Goal: Information Seeking & Learning: Learn about a topic

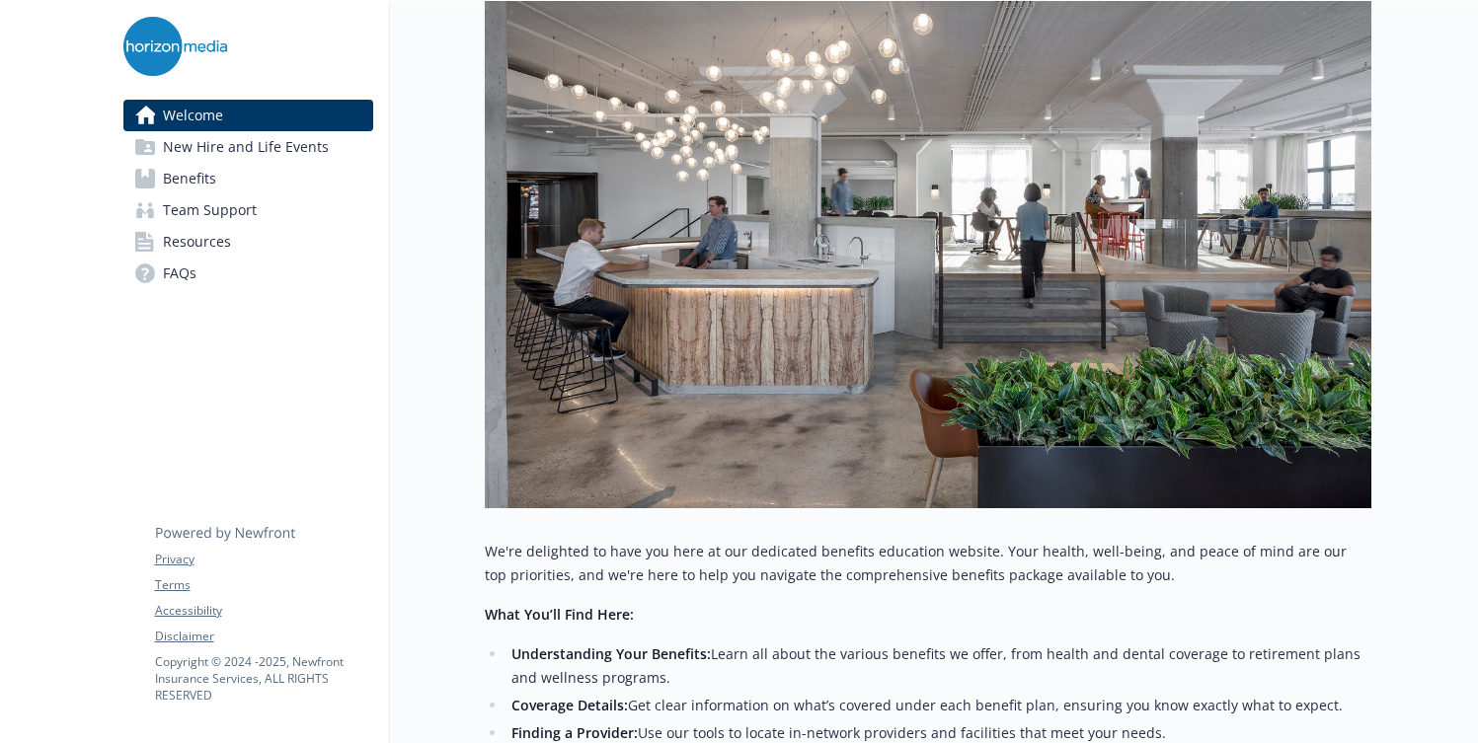
scroll to position [401, 0]
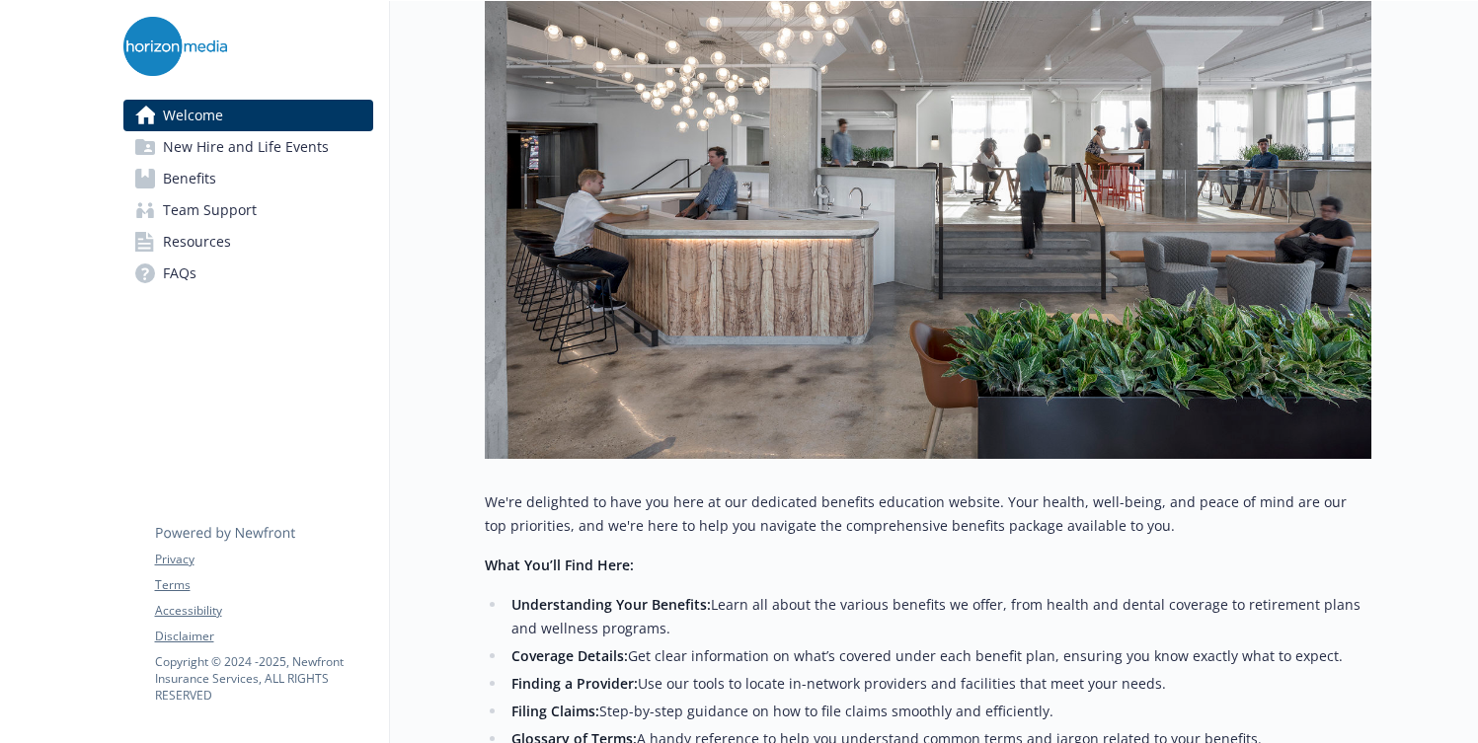
click at [196, 141] on span "New Hire and Life Events" at bounding box center [246, 147] width 166 height 32
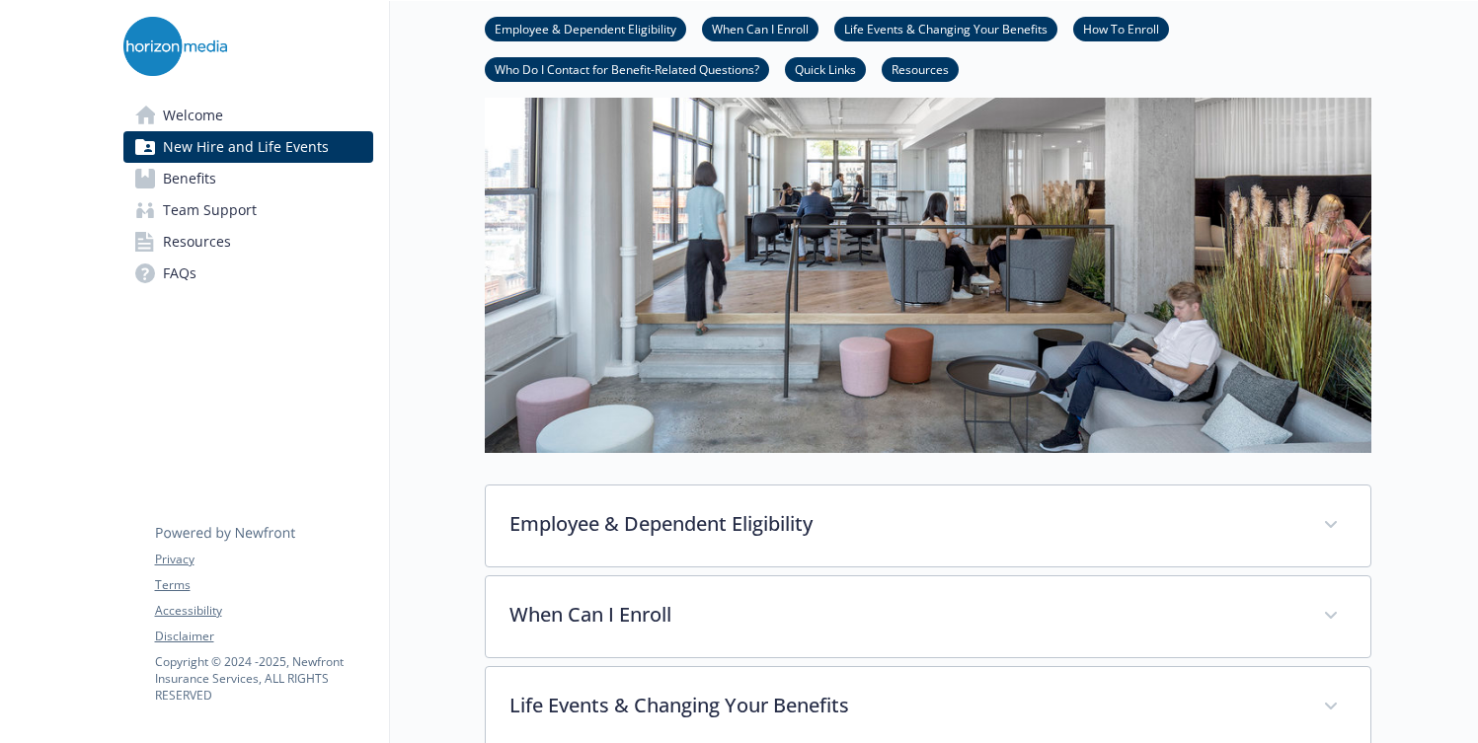
scroll to position [172, 0]
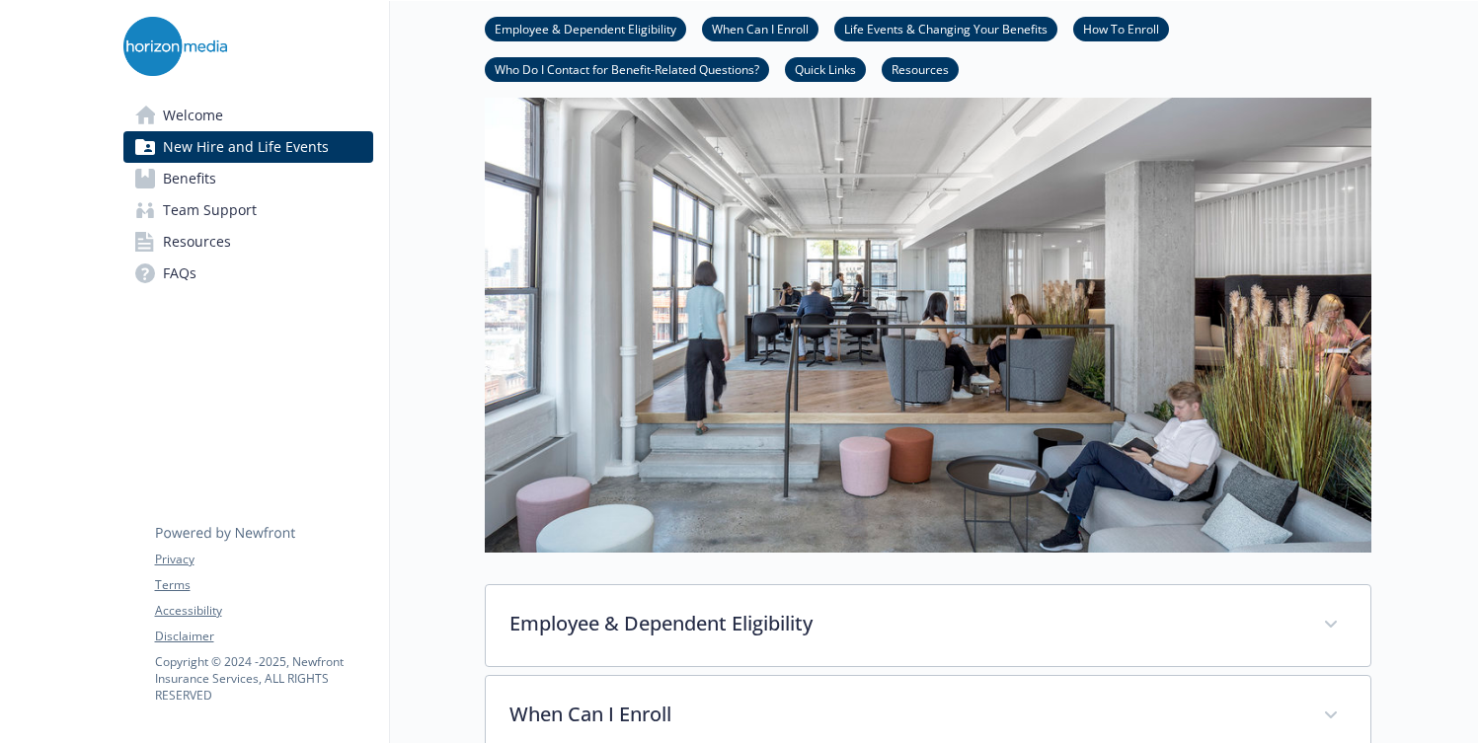
click at [268, 179] on link "Benefits" at bounding box center [248, 179] width 250 height 32
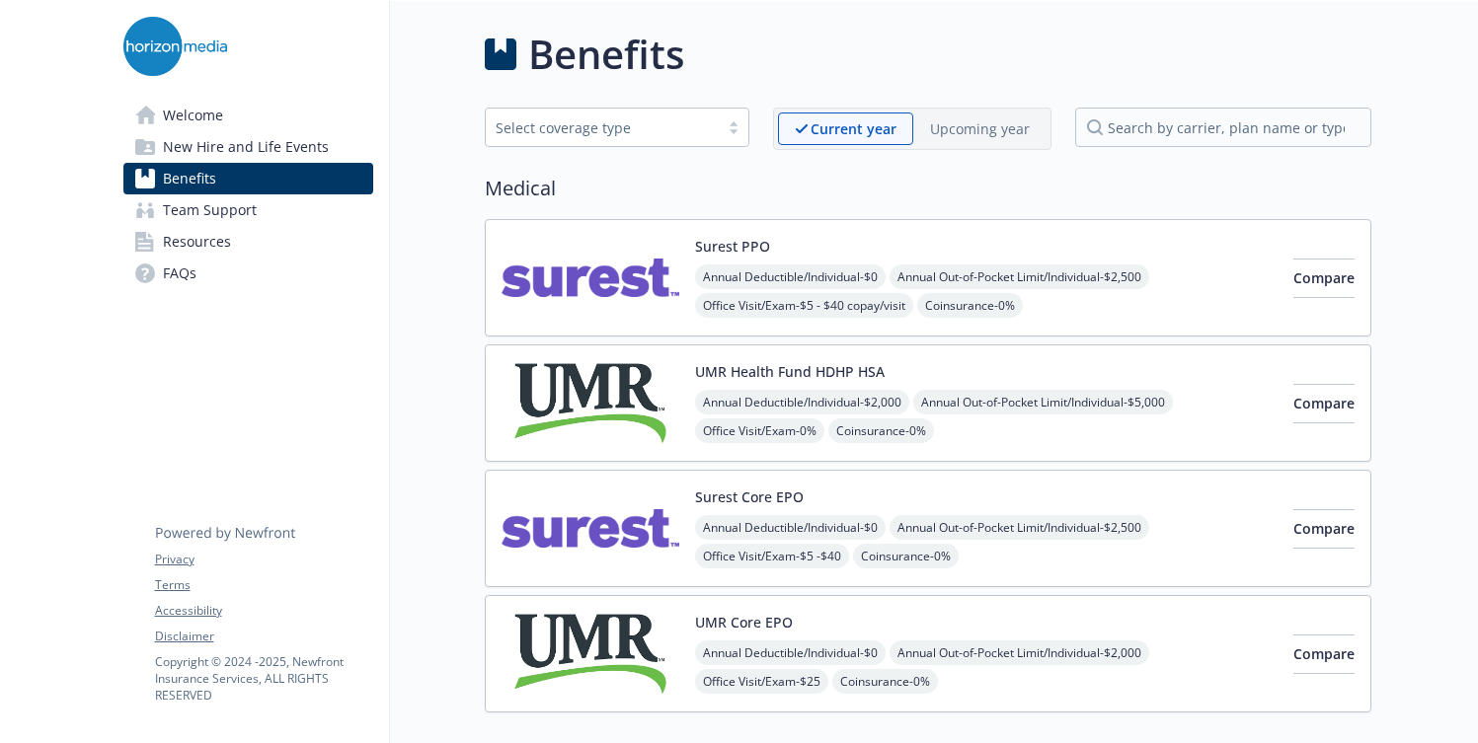
click at [271, 245] on link "Resources" at bounding box center [248, 242] width 250 height 32
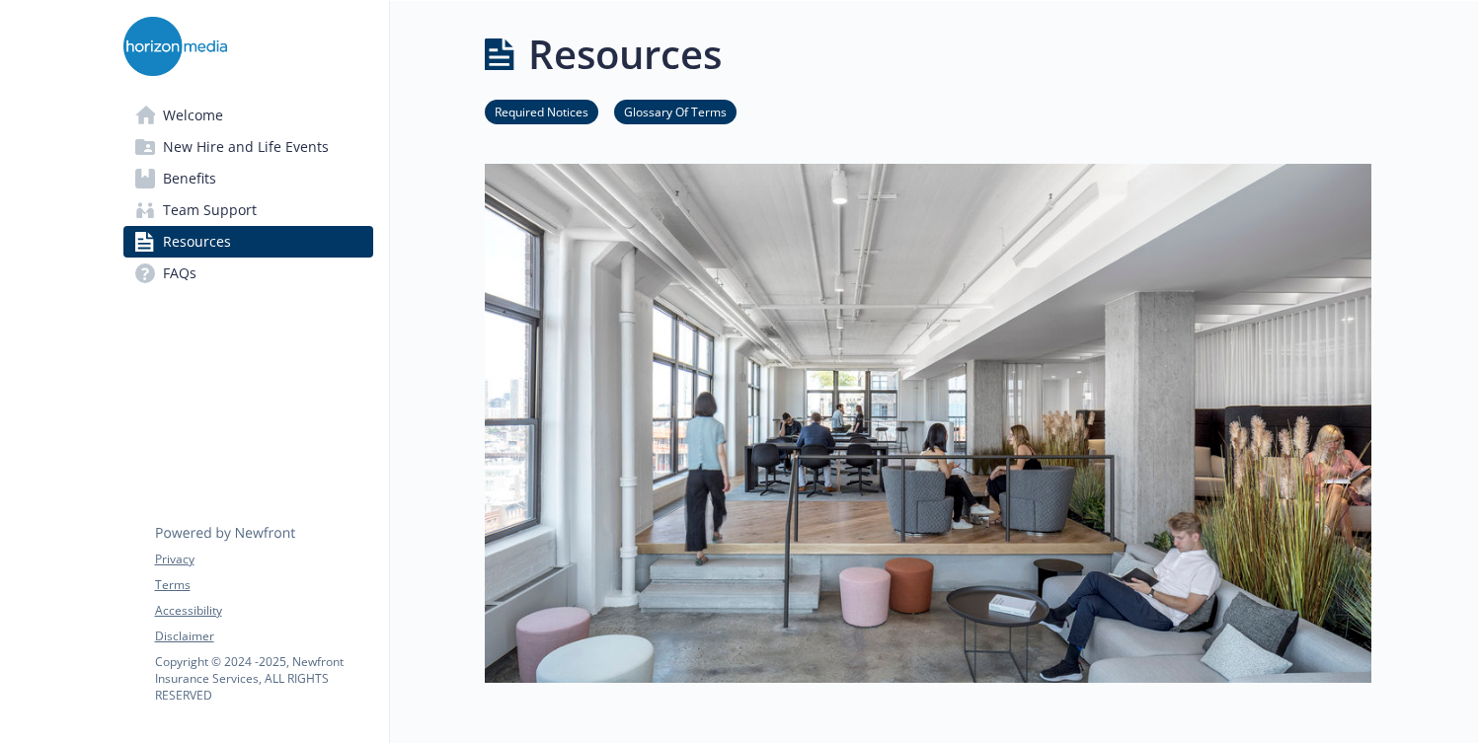
click at [240, 273] on link "FAQs" at bounding box center [248, 274] width 250 height 32
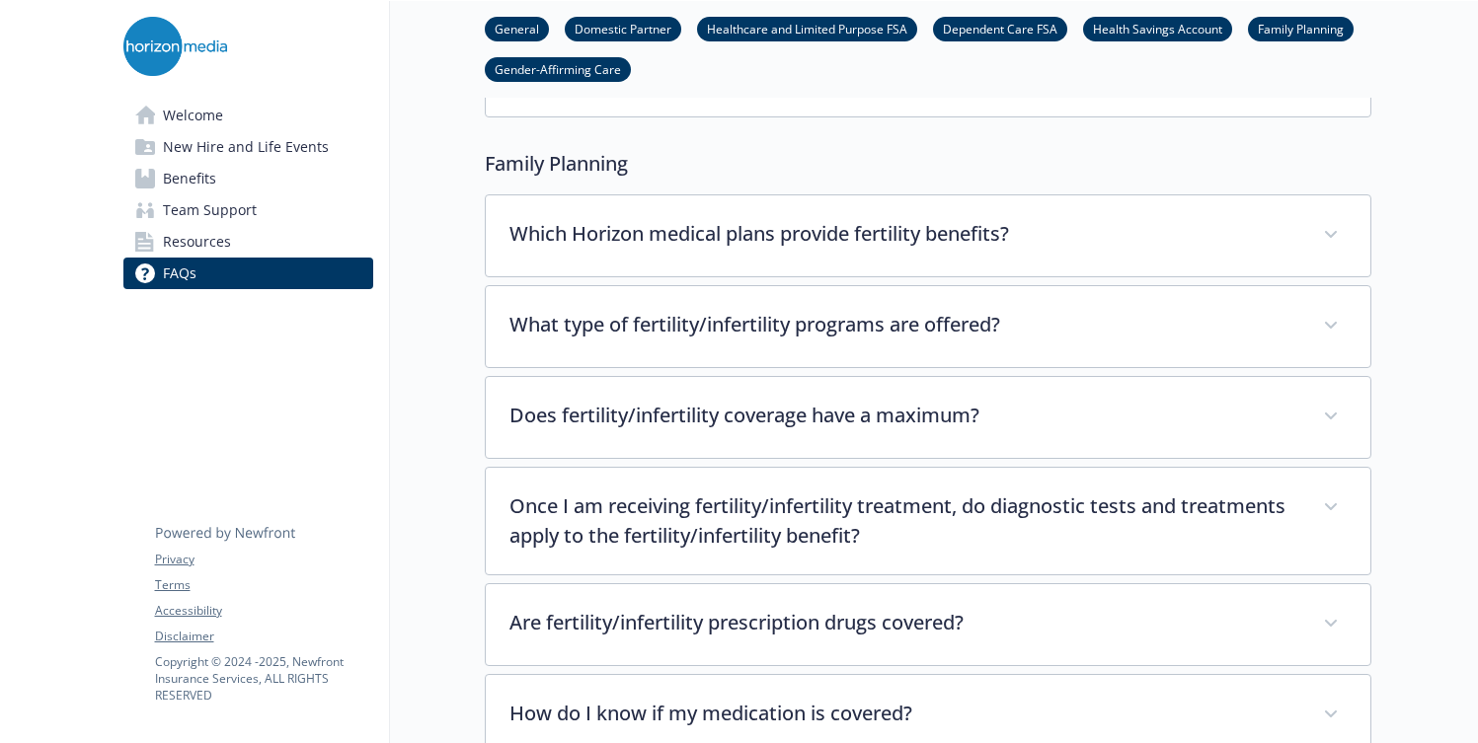
scroll to position [4889, 0]
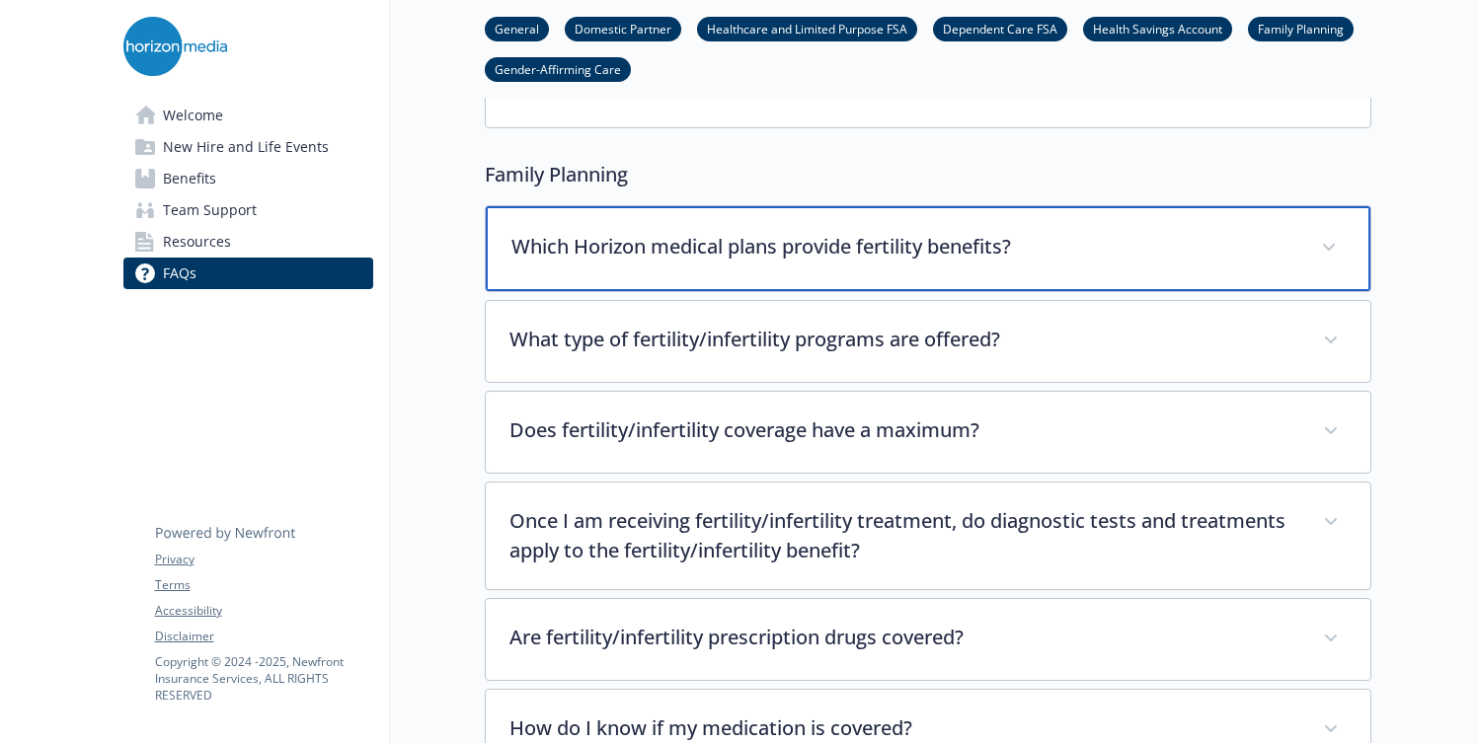
click at [1093, 234] on p "Which Horizon medical plans provide fertility benefits?" at bounding box center [904, 247] width 786 height 30
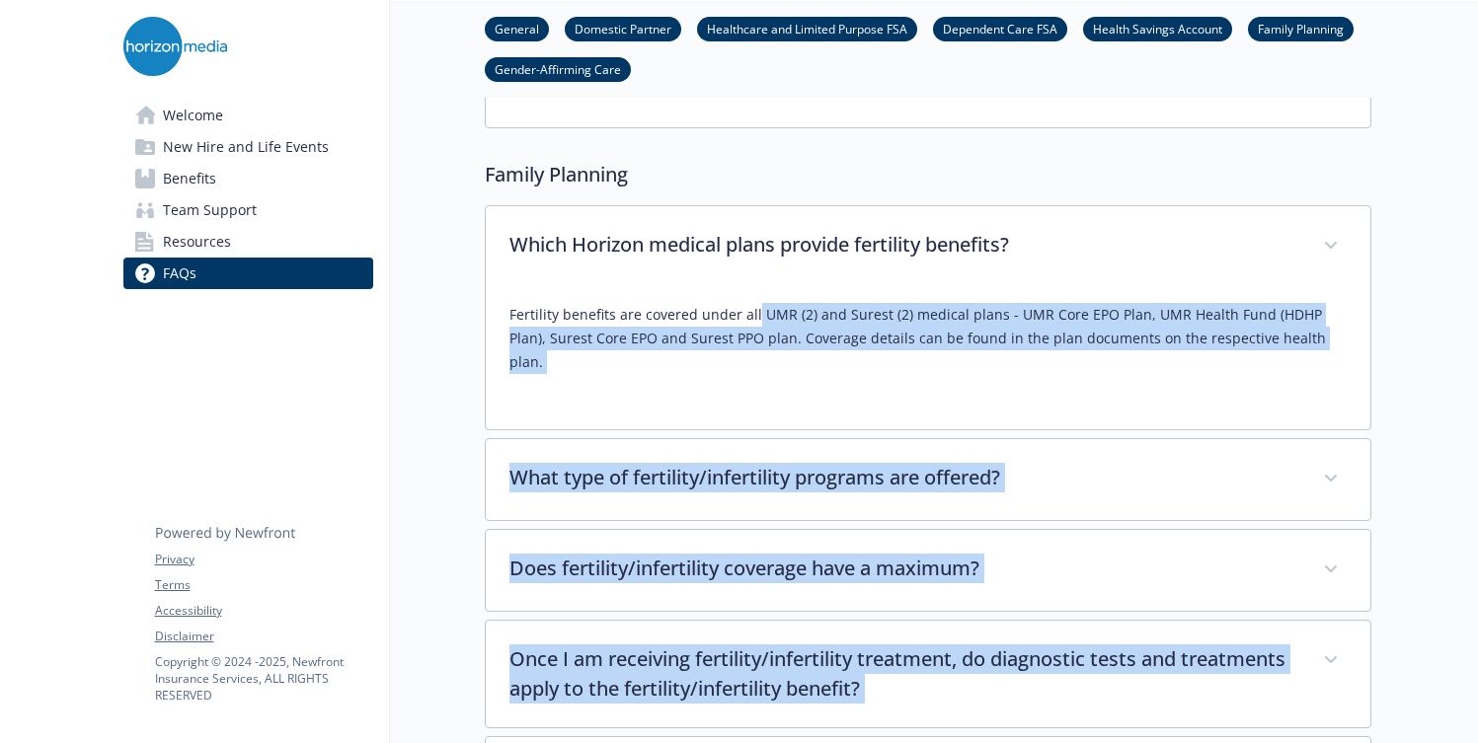
drag, startPoint x: 754, startPoint y: 290, endPoint x: 1392, endPoint y: 334, distance: 639.1
click at [1327, 333] on div "Fertility benefits are covered under all UMR (2) and Surest (2) medical plans -…" at bounding box center [927, 346] width 837 height 118
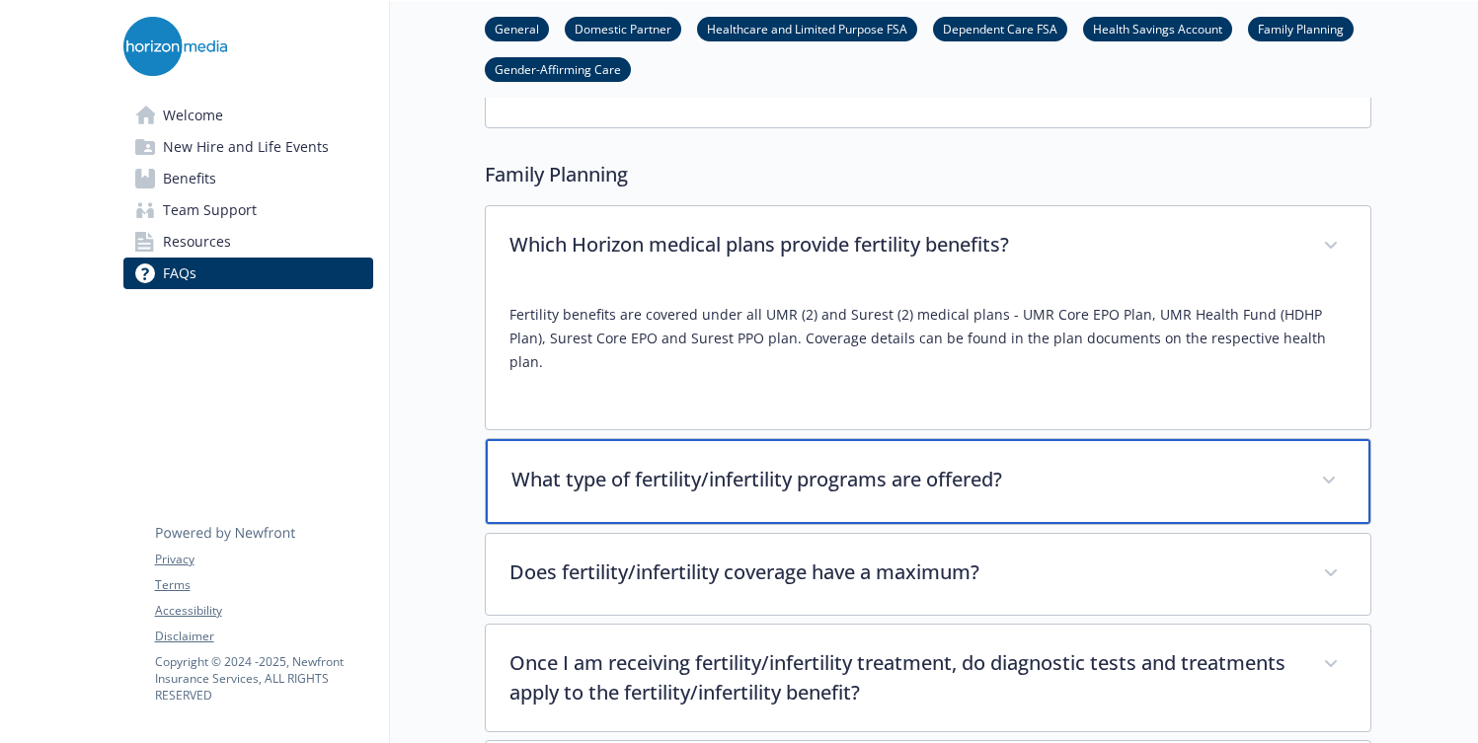
click at [1078, 465] on p "What type of fertility/infertility programs are offered?" at bounding box center [904, 480] width 786 height 30
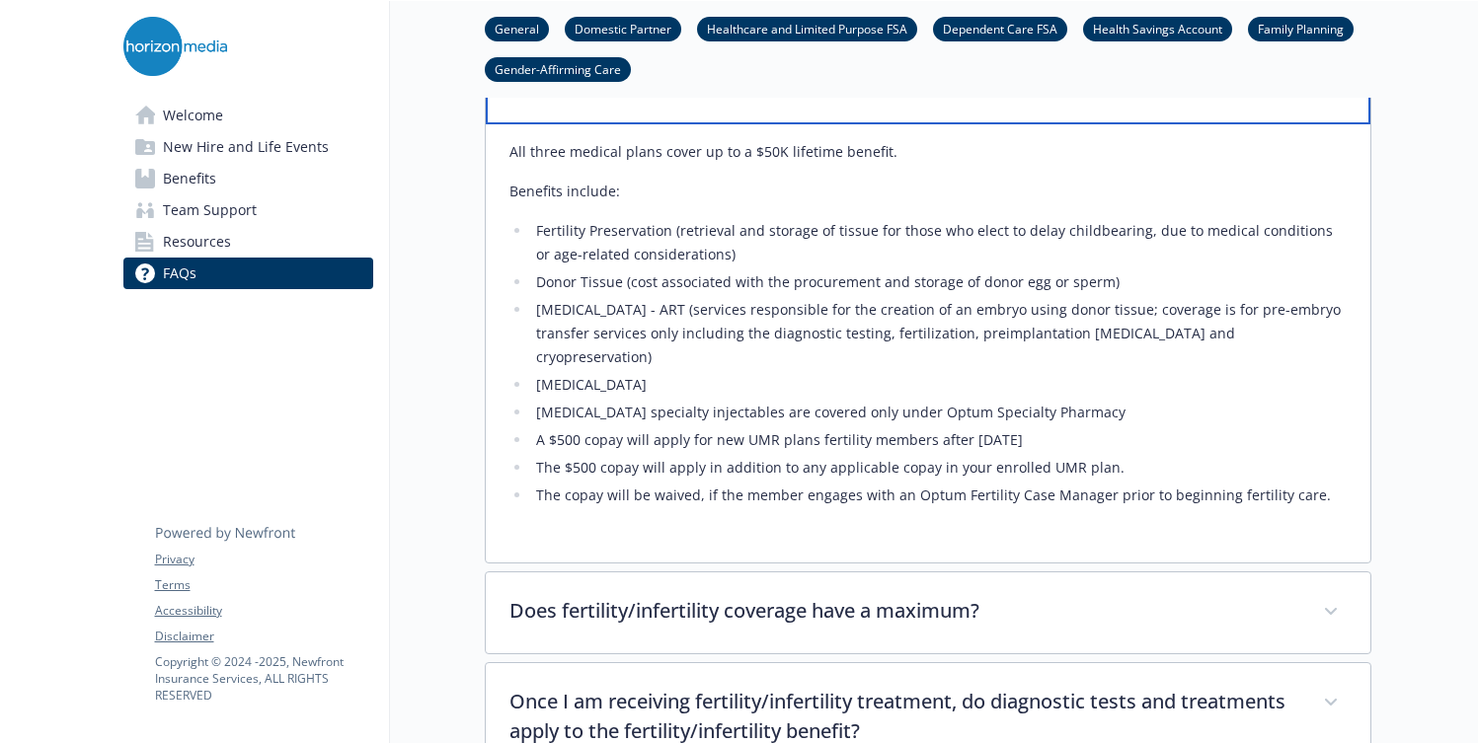
scroll to position [5431, 0]
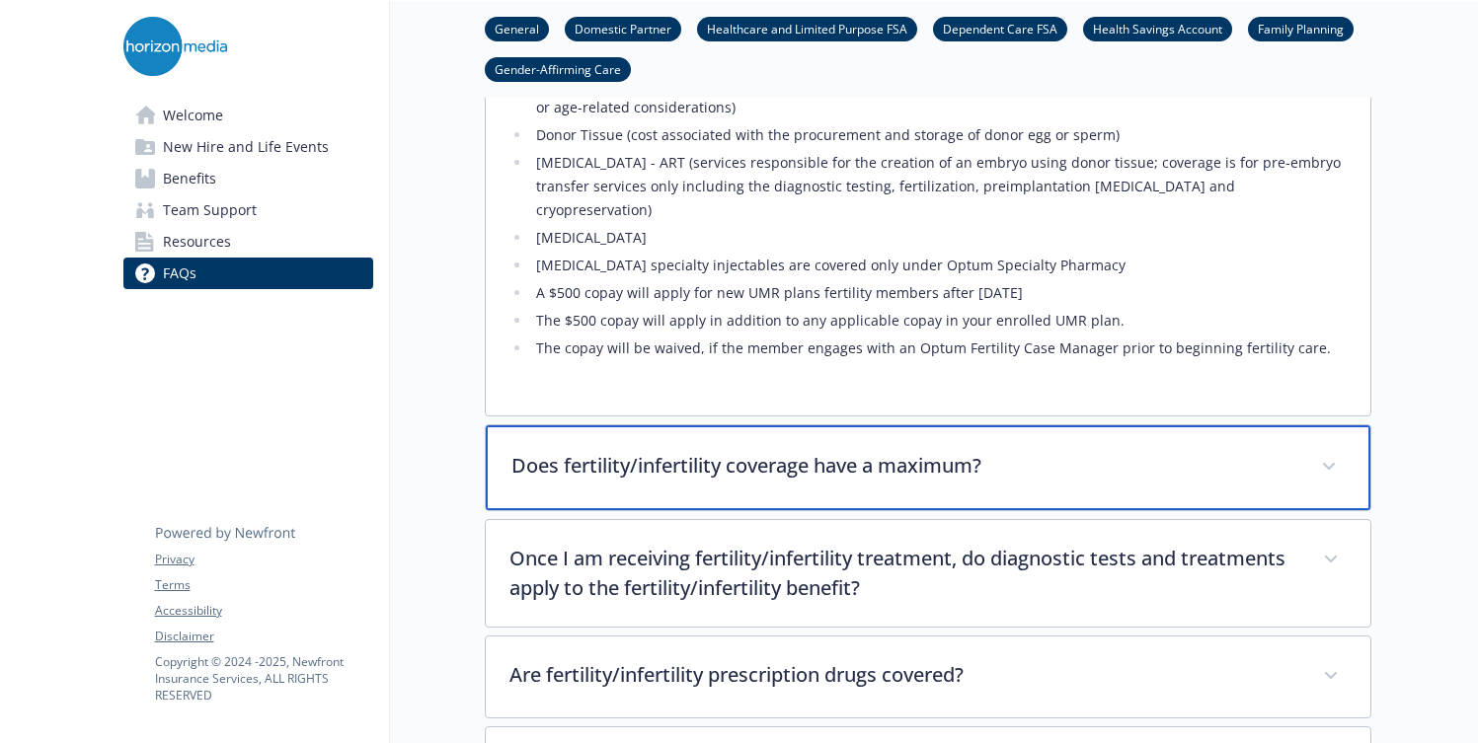
click at [849, 432] on div "Does fertility/infertility coverage have a maximum?" at bounding box center [928, 467] width 884 height 85
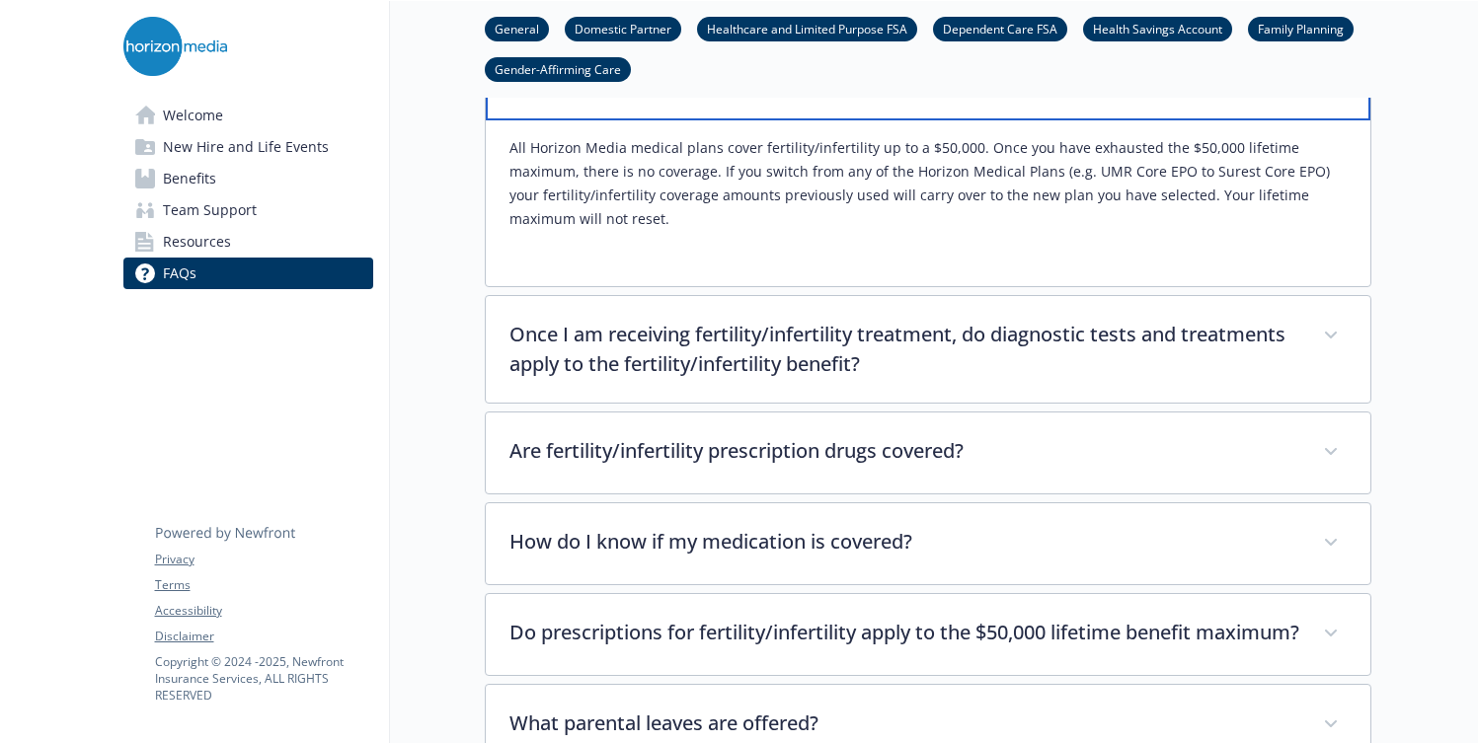
scroll to position [5889, 0]
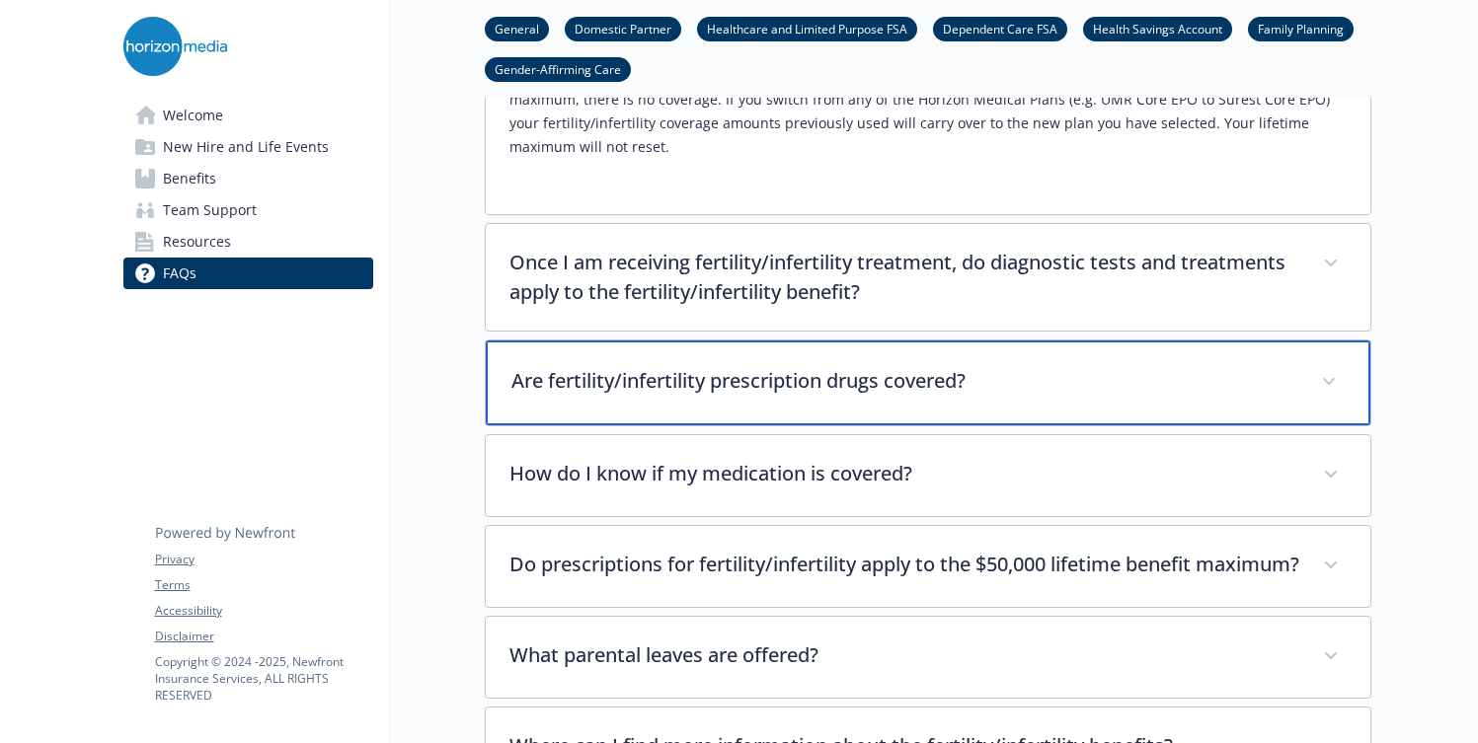
click at [886, 354] on div "Are fertility/infertility prescription drugs covered?" at bounding box center [928, 383] width 884 height 85
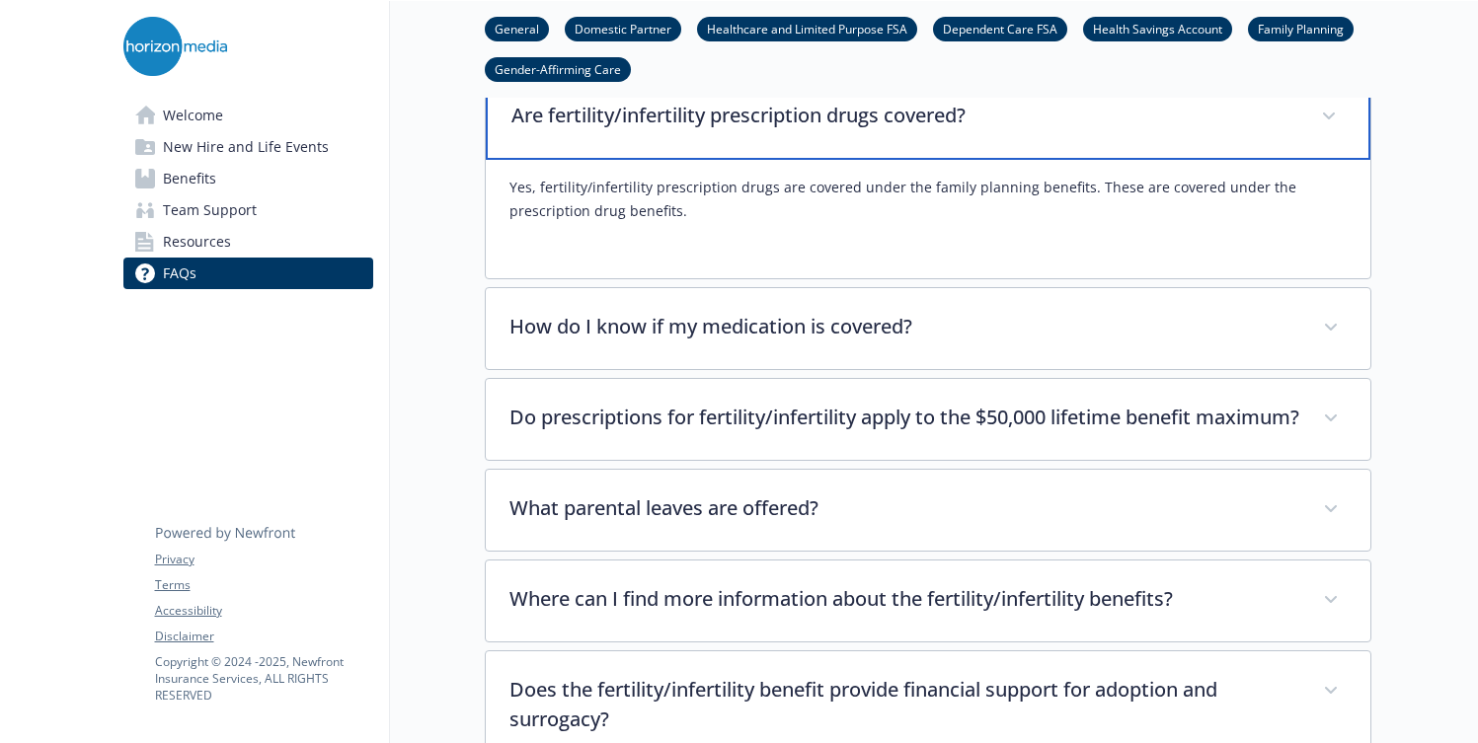
scroll to position [6143, 0]
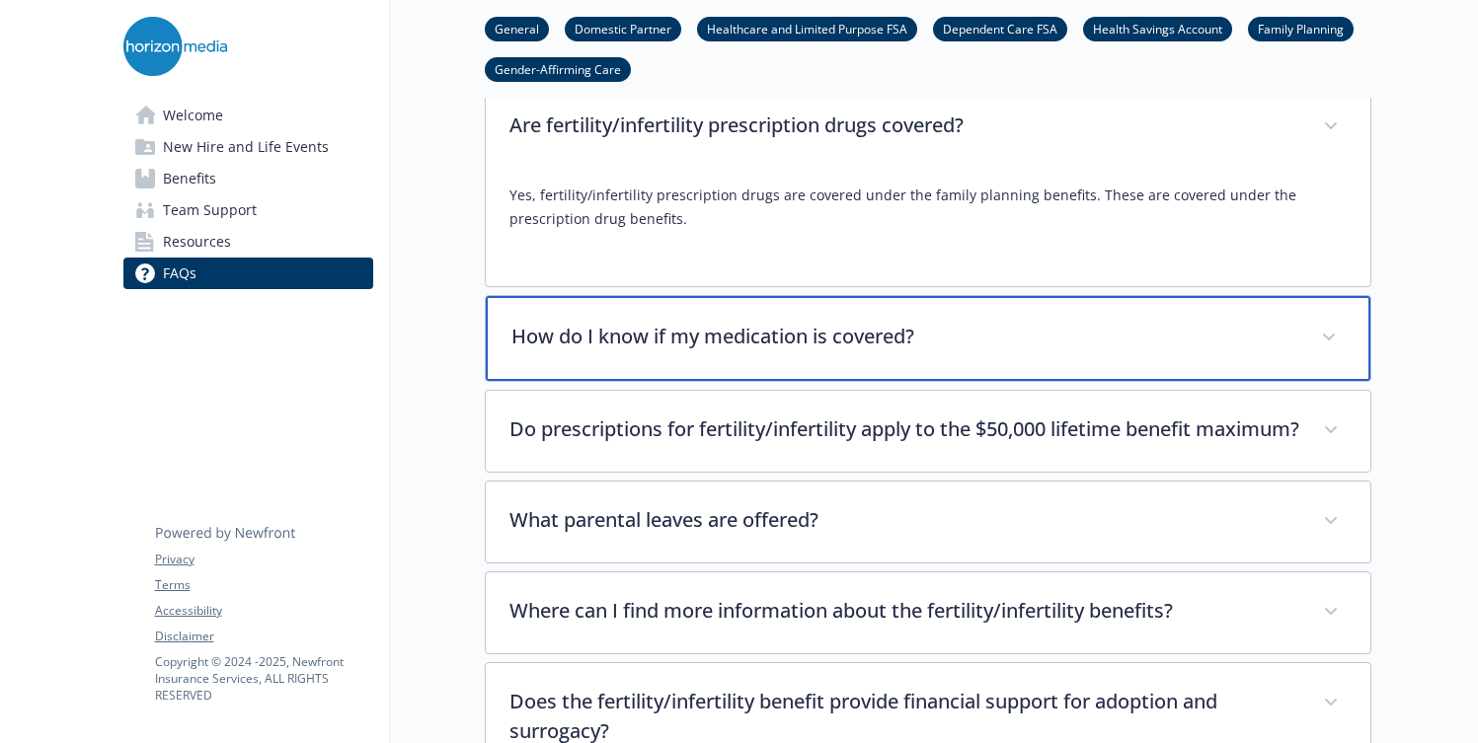
click at [892, 322] on p "How do I know if my medication is covered?" at bounding box center [904, 337] width 786 height 30
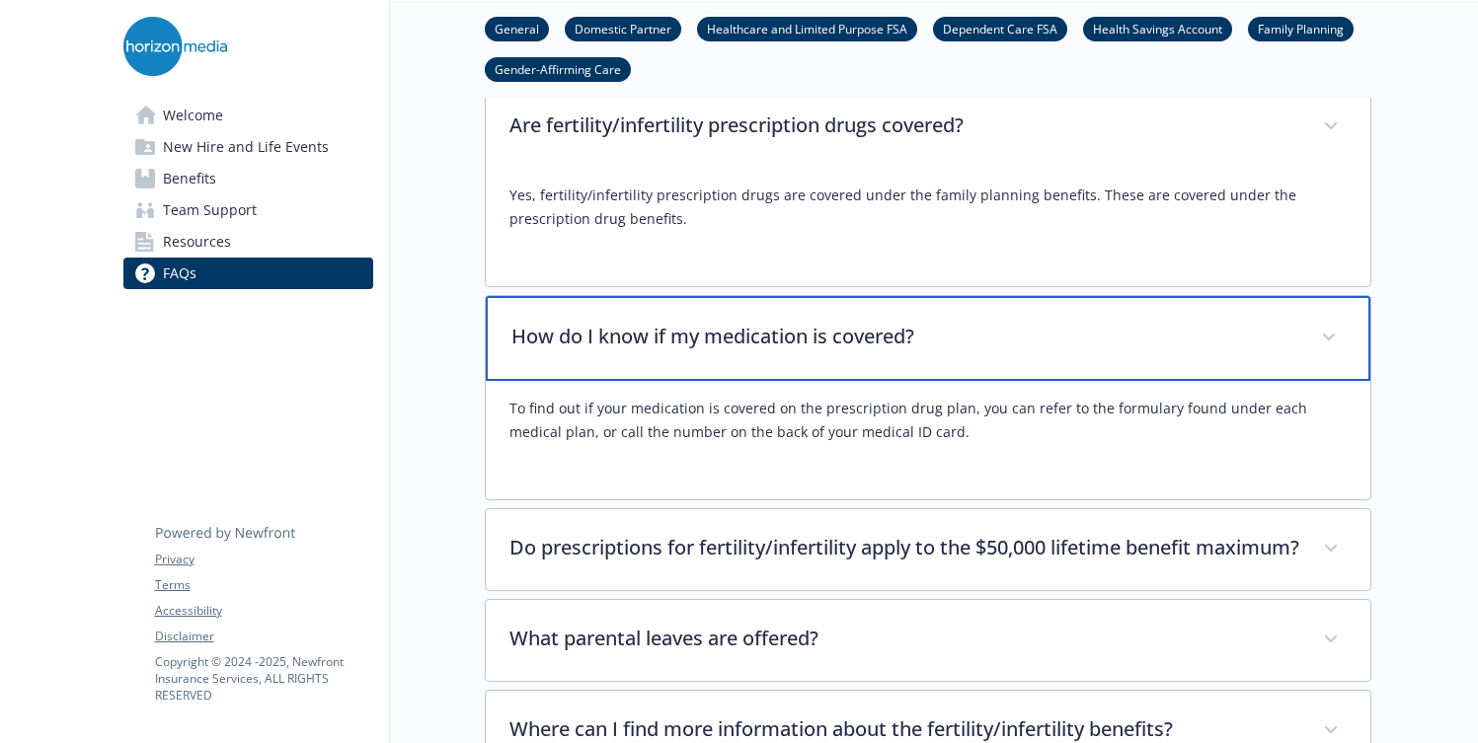
click at [894, 322] on p "How do I know if my medication is covered?" at bounding box center [904, 337] width 786 height 30
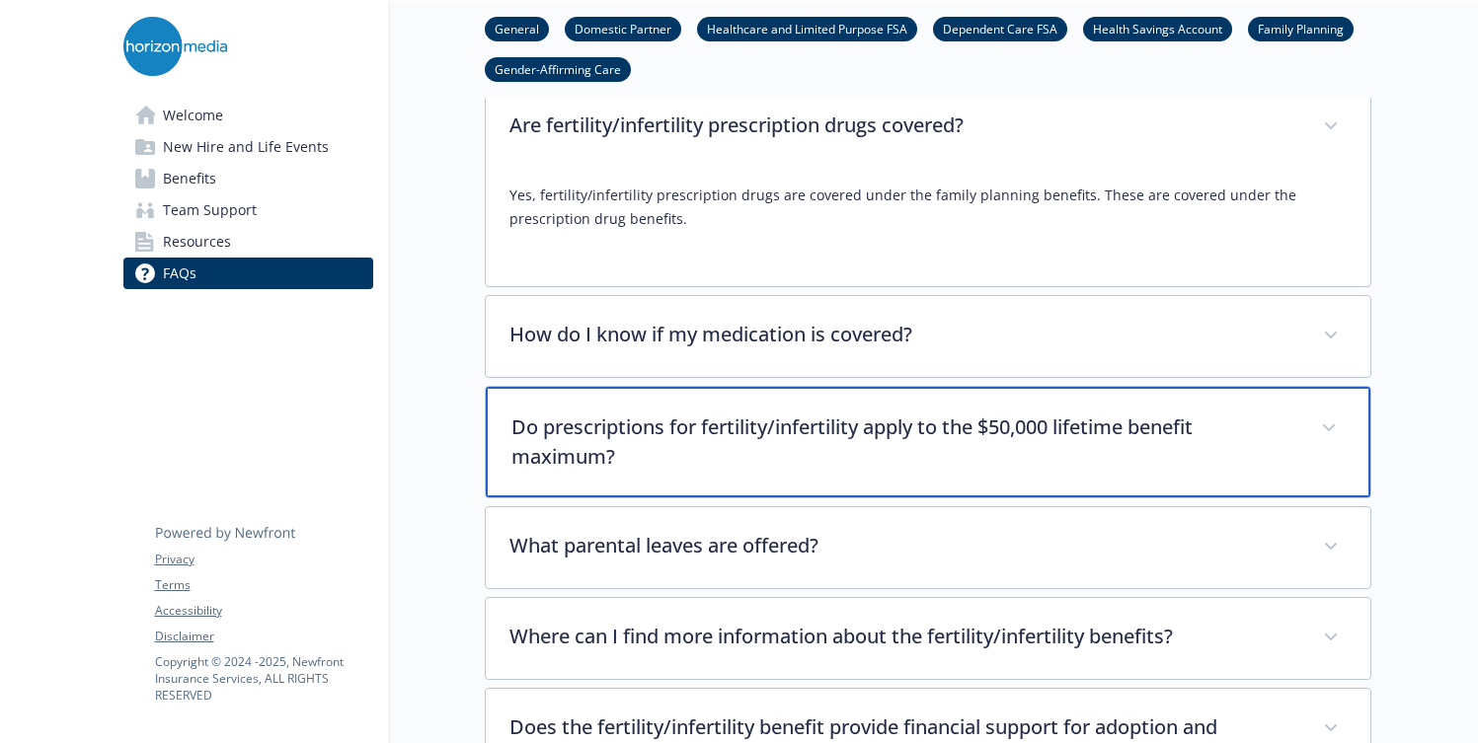
click at [849, 414] on p "Do prescriptions for fertility/infertility apply to the $50,000 lifetime benefi…" at bounding box center [904, 442] width 786 height 59
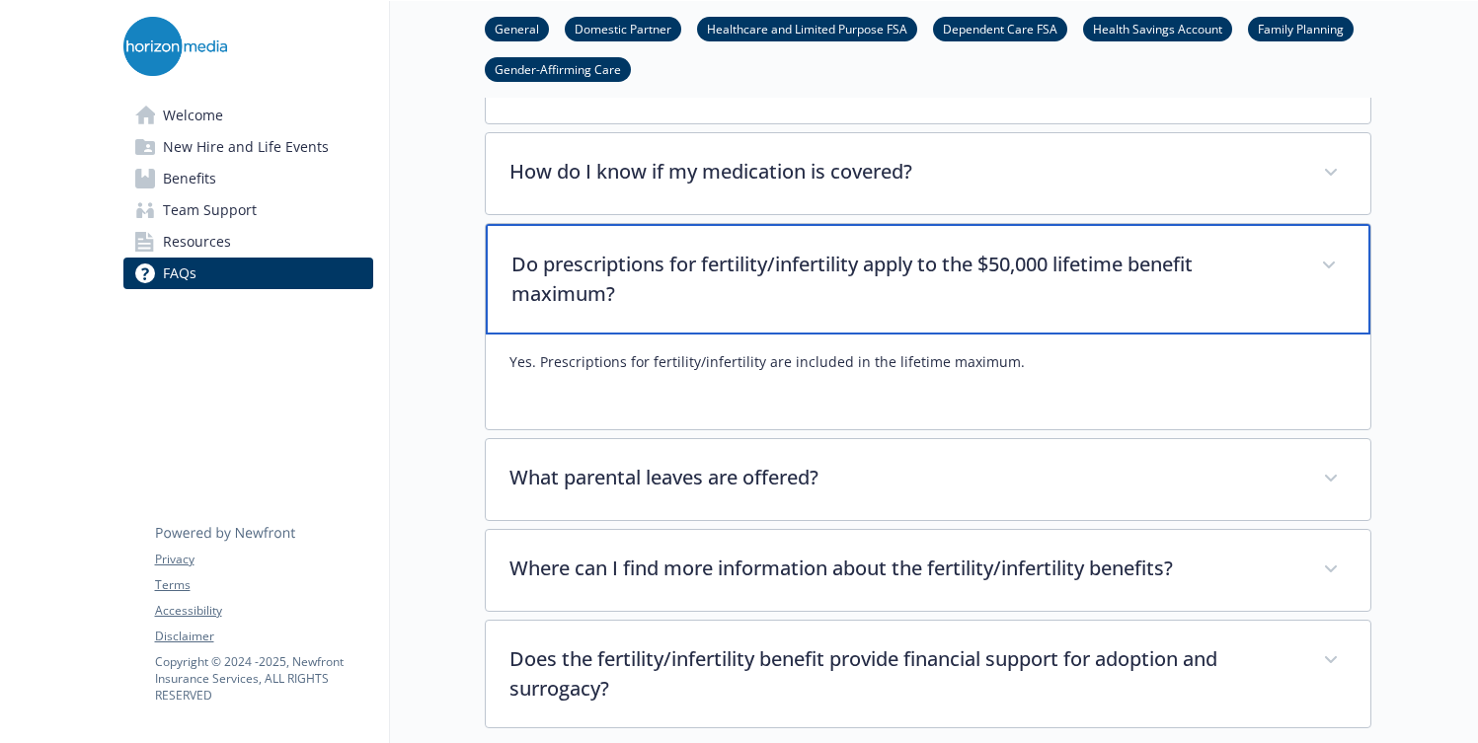
scroll to position [6315, 0]
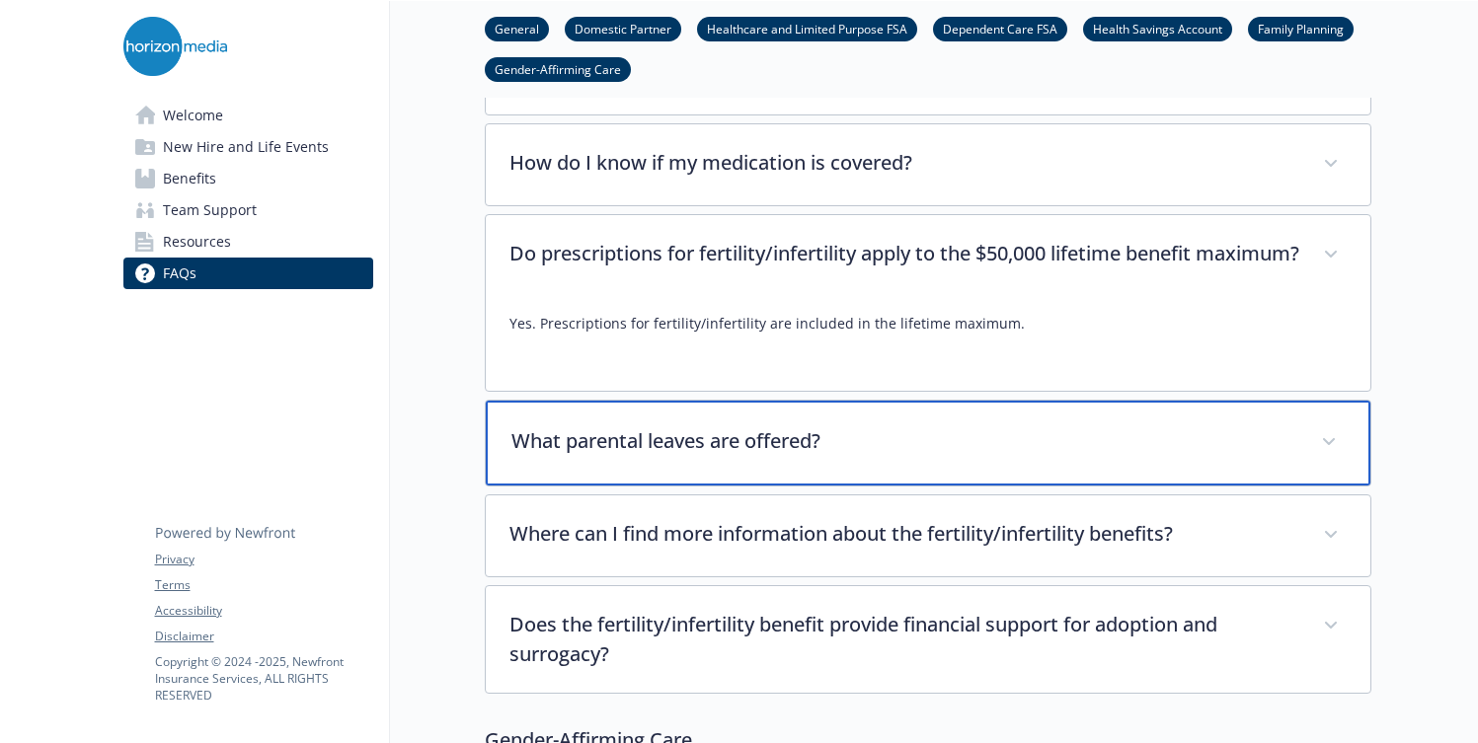
click at [849, 426] on p "What parental leaves are offered?" at bounding box center [904, 441] width 786 height 30
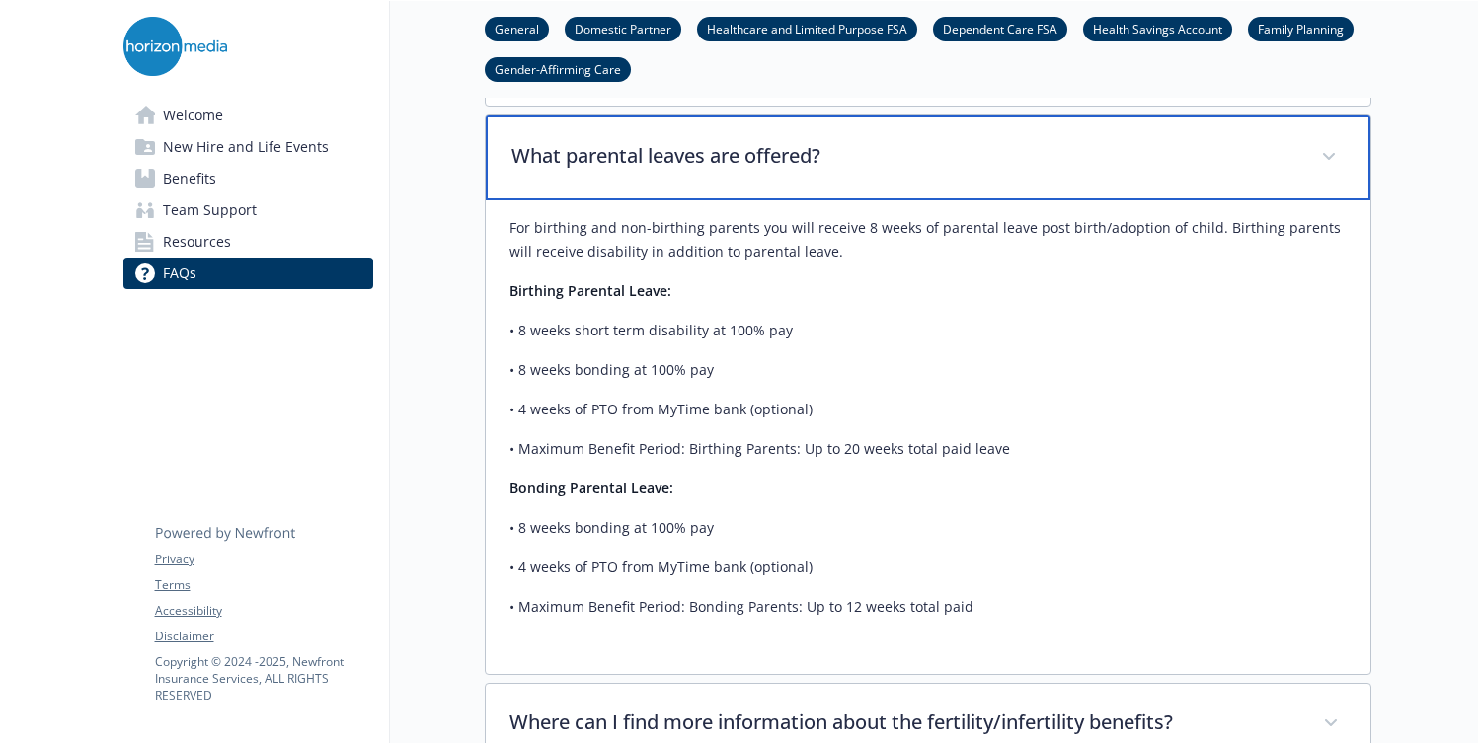
scroll to position [6601, 0]
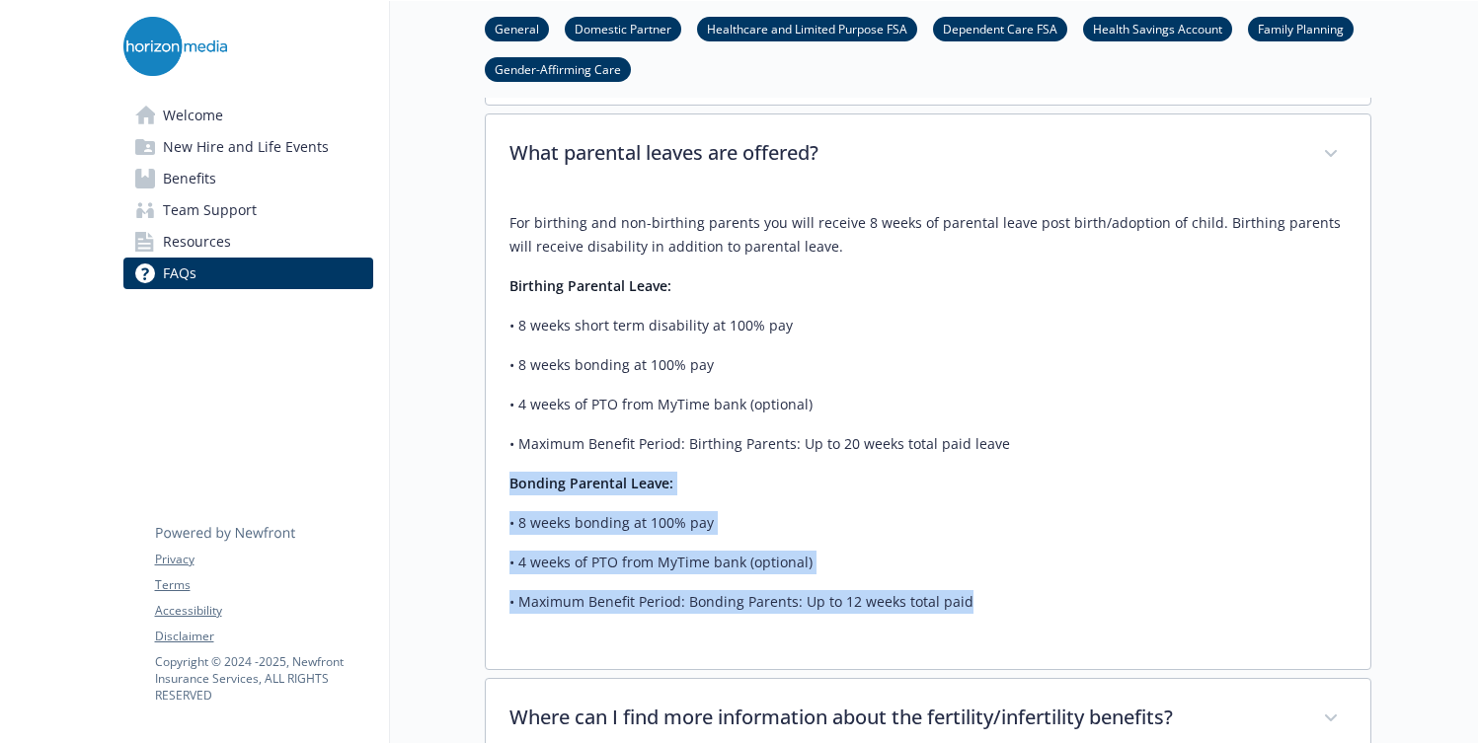
drag, startPoint x: 510, startPoint y: 466, endPoint x: 1011, endPoint y: 626, distance: 525.3
click at [1011, 626] on div "For birthing and non-birthing parents you will receive 8 weeks of parental leav…" at bounding box center [928, 432] width 884 height 474
click at [1030, 615] on div "For birthing and non-birthing parents you will receive 8 weeks of parental leav…" at bounding box center [927, 420] width 837 height 450
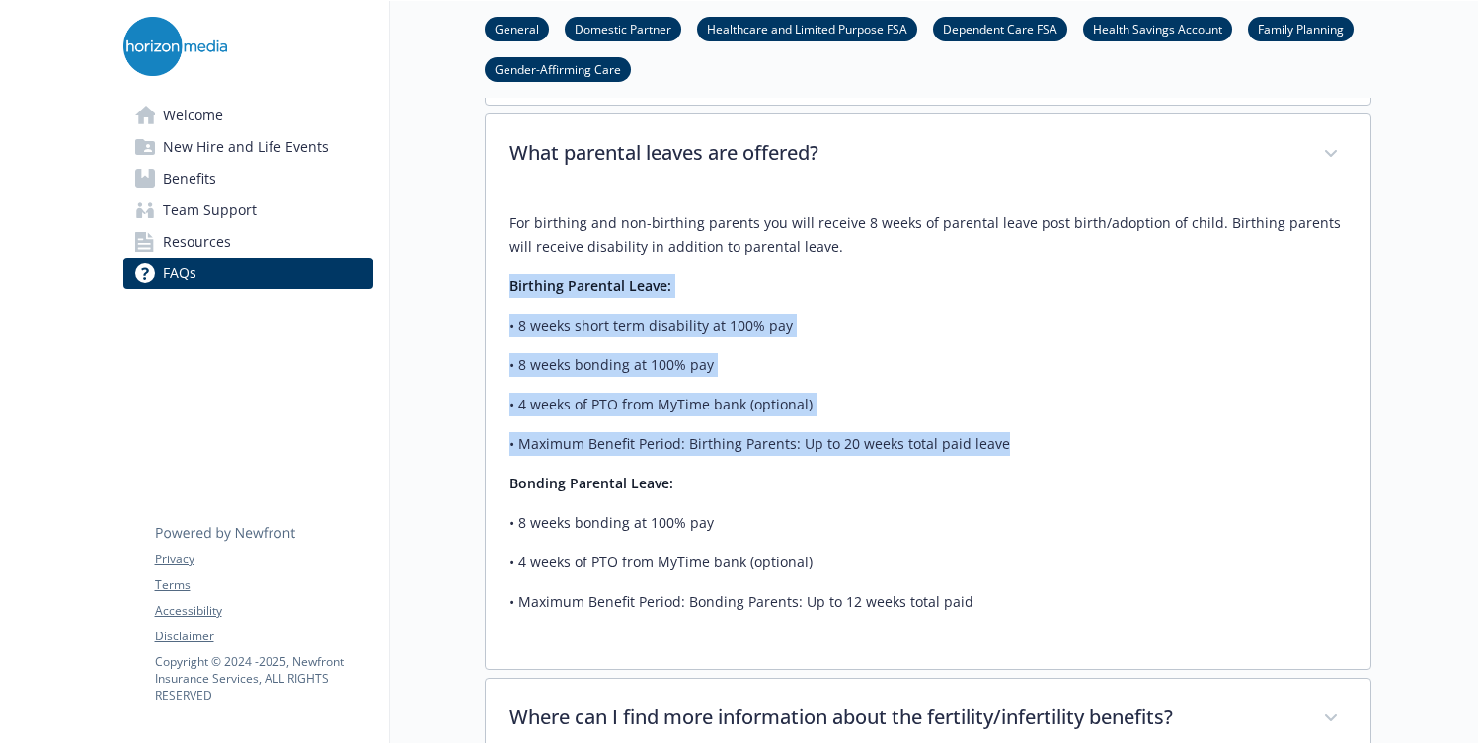
drag, startPoint x: 1006, startPoint y: 422, endPoint x: 485, endPoint y: 236, distance: 553.5
click at [486, 236] on div "For birthing and non-birthing parents you will receive 8 weeks of parental leav…" at bounding box center [928, 432] width 884 height 474
click at [995, 393] on p "• 4 weeks of PTO from MyTime bank (optional)" at bounding box center [927, 405] width 837 height 24
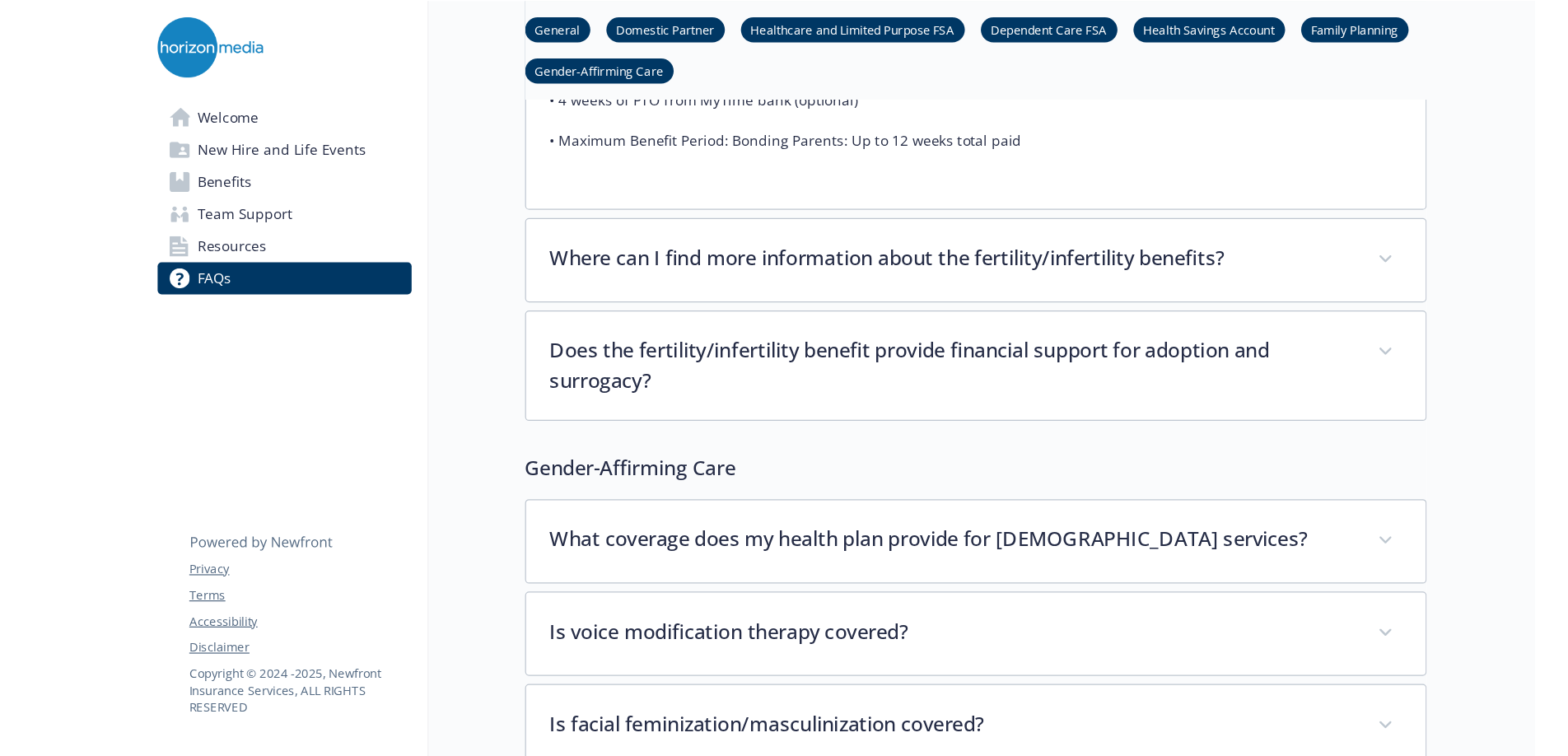
scroll to position [5955, 0]
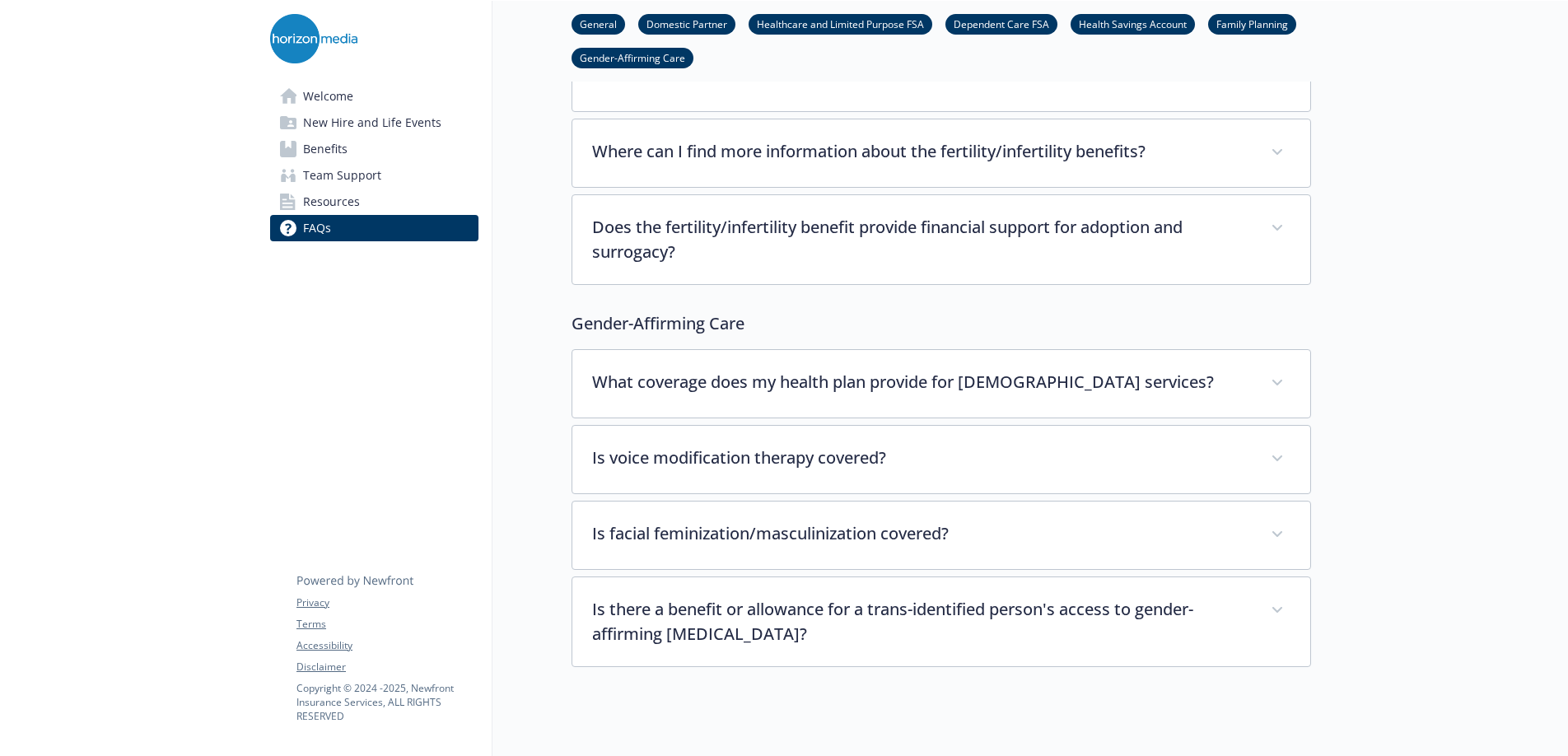
click at [315, 199] on span "Resources" at bounding box center [331, 202] width 57 height 27
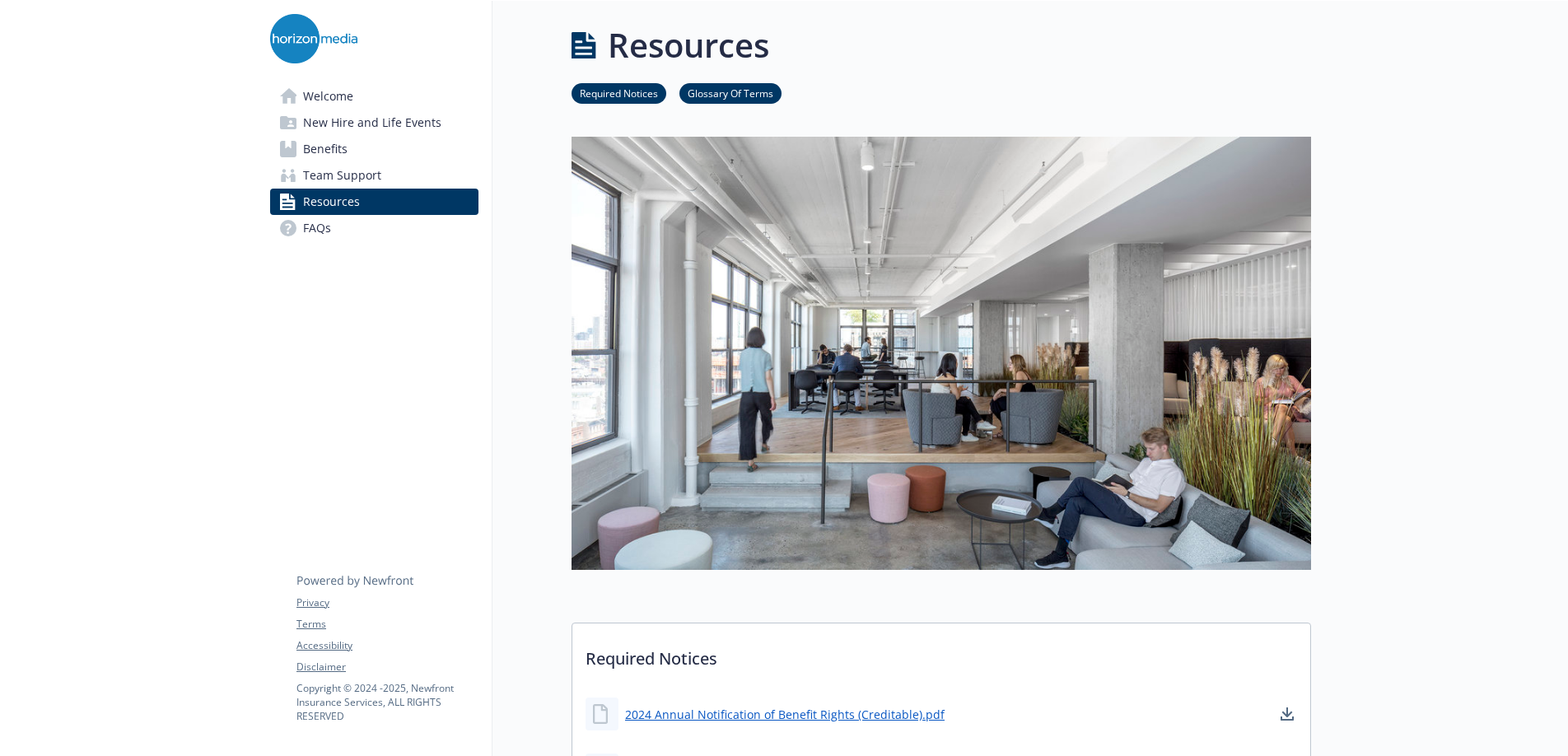
click at [353, 43] on img at bounding box center [314, 38] width 88 height 49
click at [289, 33] on img at bounding box center [314, 38] width 88 height 49
